Goal: Find specific page/section: Find specific page/section

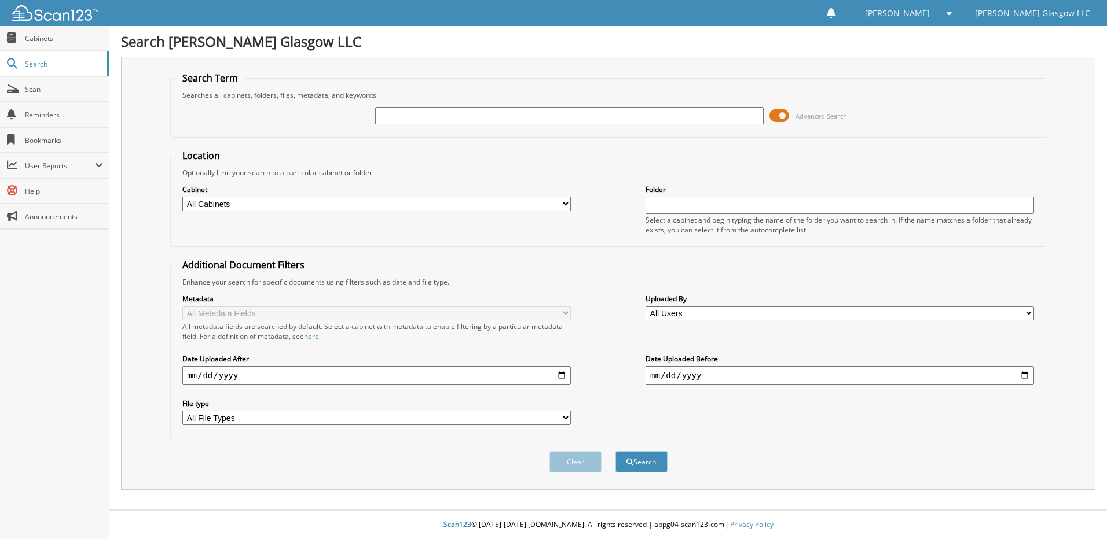
drag, startPoint x: 461, startPoint y: 95, endPoint x: 434, endPoint y: 112, distance: 32.5
drag, startPoint x: 434, startPoint y: 112, endPoint x: 416, endPoint y: 113, distance: 18.0
paste input "NC271261"
type input "NC271261"
click at [615, 451] on button "Search" at bounding box center [641, 461] width 52 height 21
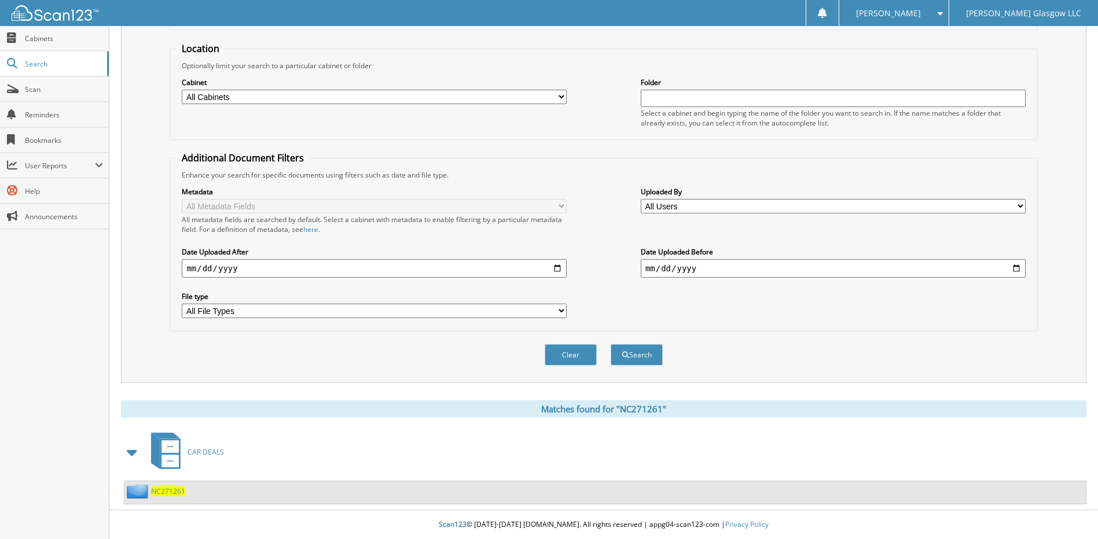
click at [174, 490] on span "NC271261" at bounding box center [168, 492] width 34 height 10
